Goal: Navigation & Orientation: Find specific page/section

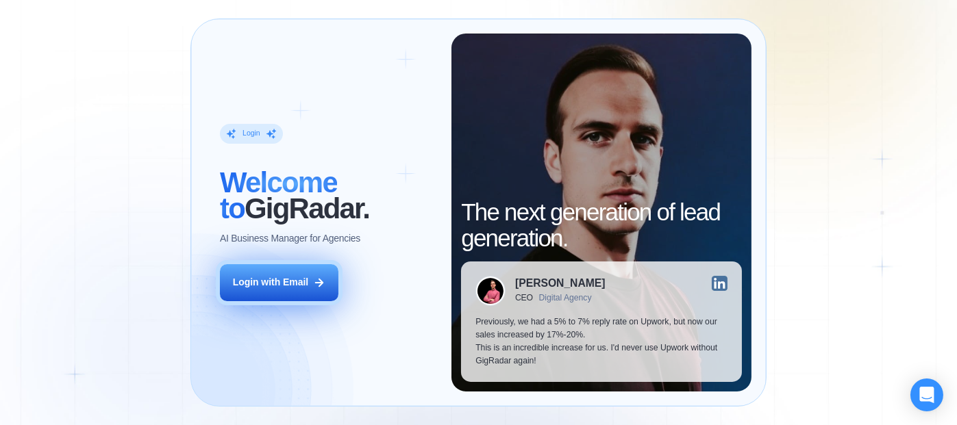
click at [288, 286] on div "Login with Email" at bounding box center [271, 282] width 76 height 13
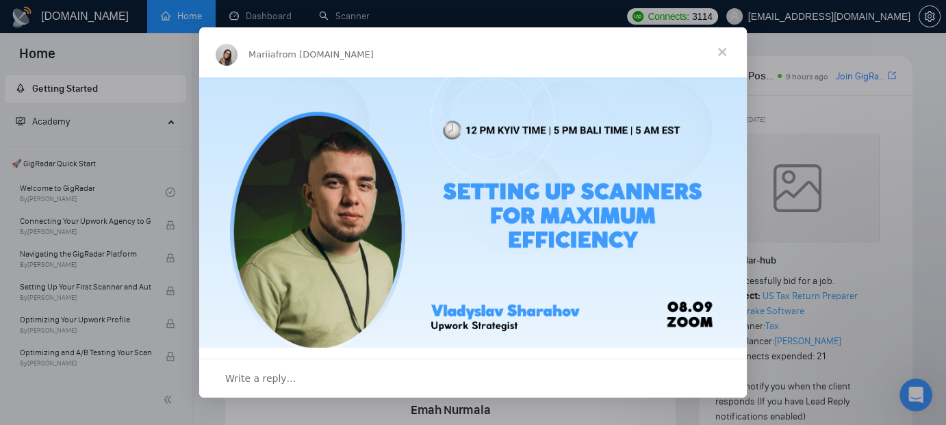
click at [725, 45] on span "Close" at bounding box center [722, 51] width 49 height 49
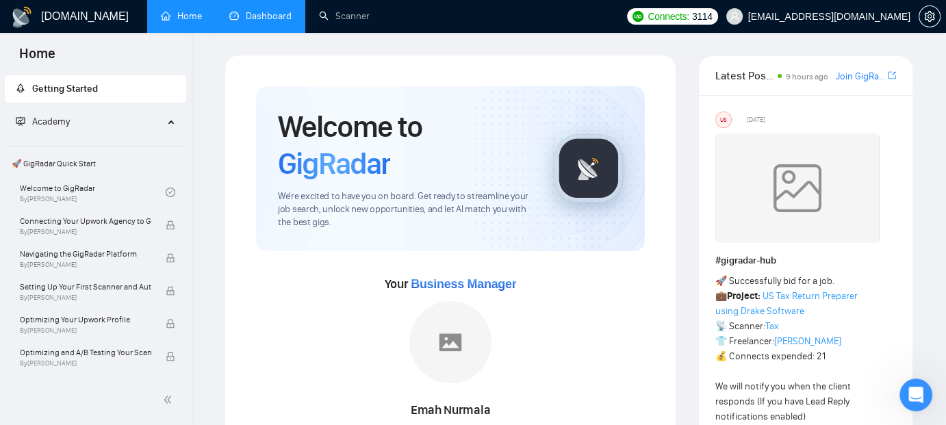
click at [261, 14] on link "Dashboard" at bounding box center [260, 16] width 62 height 12
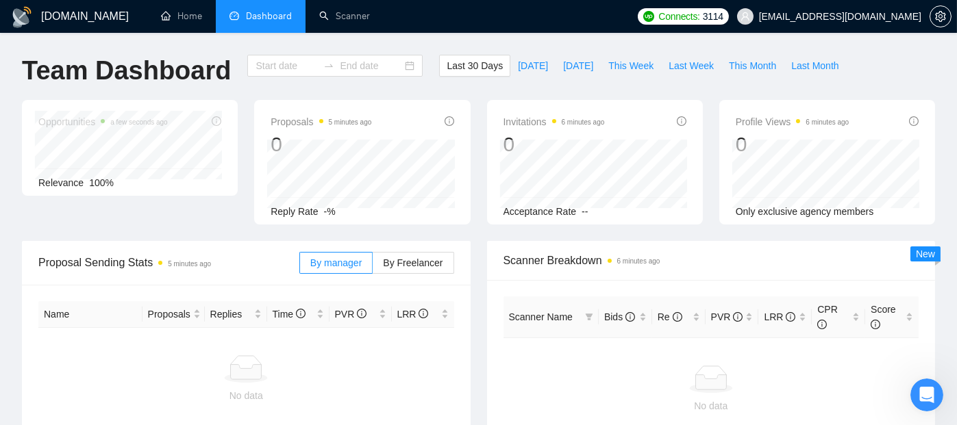
type input "2025-08-08"
type input "2025-09-07"
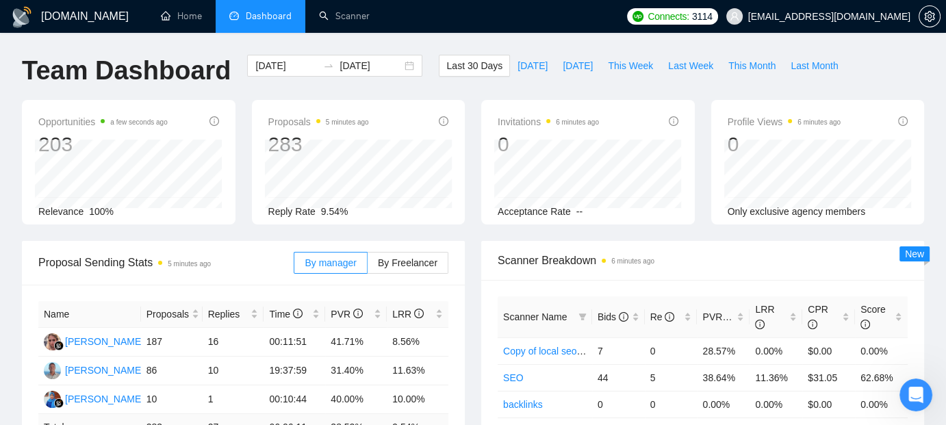
click at [475, 179] on div "Invitations 6 minutes ago 0 Acceptance Rate --" at bounding box center [588, 162] width 230 height 125
